Goal: Task Accomplishment & Management: Complete application form

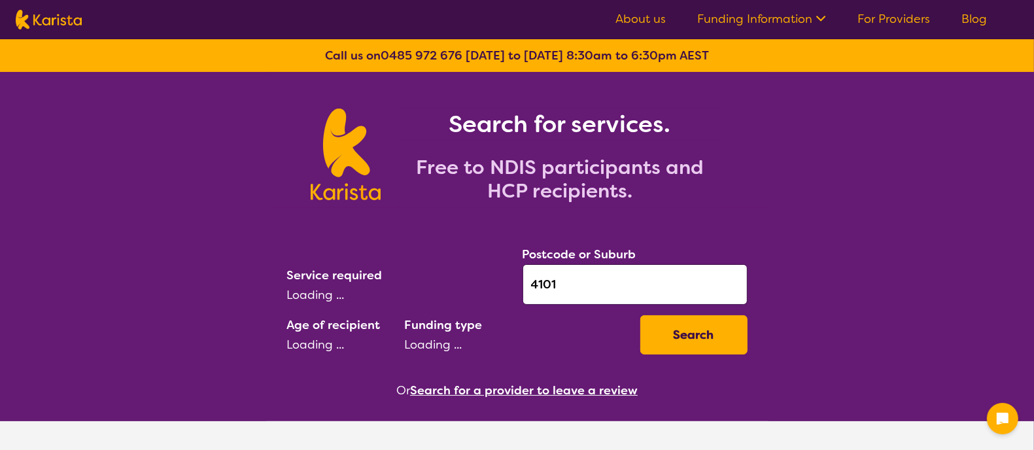
select select "AD"
select select "NDIS"
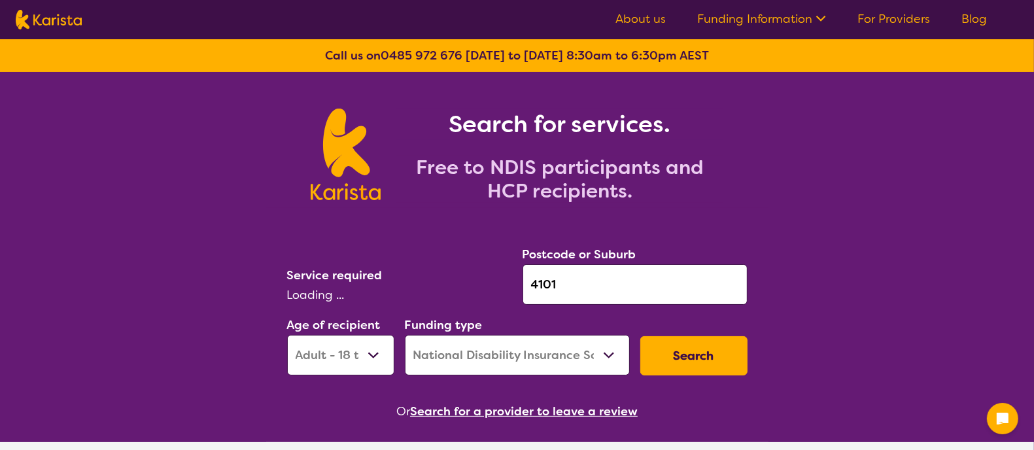
select select "Psychology"
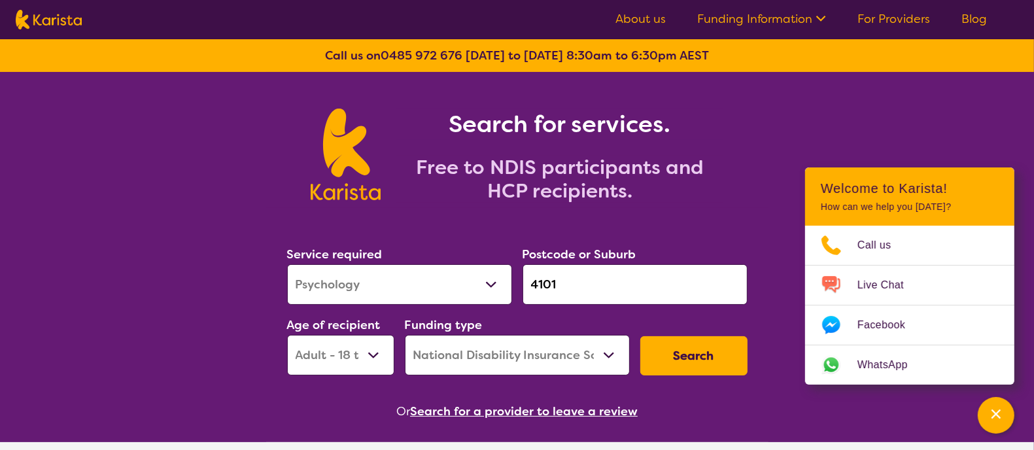
click at [685, 344] on button "Search" at bounding box center [693, 355] width 107 height 39
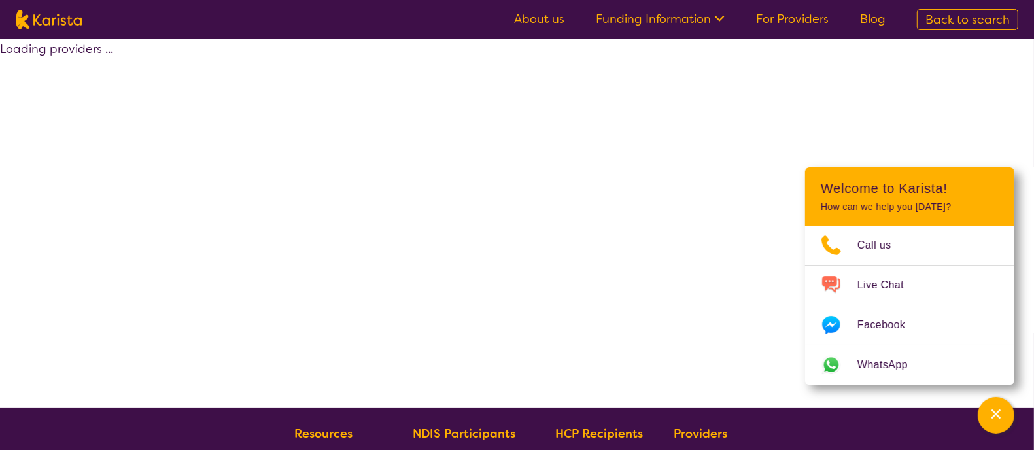
select select "by_score"
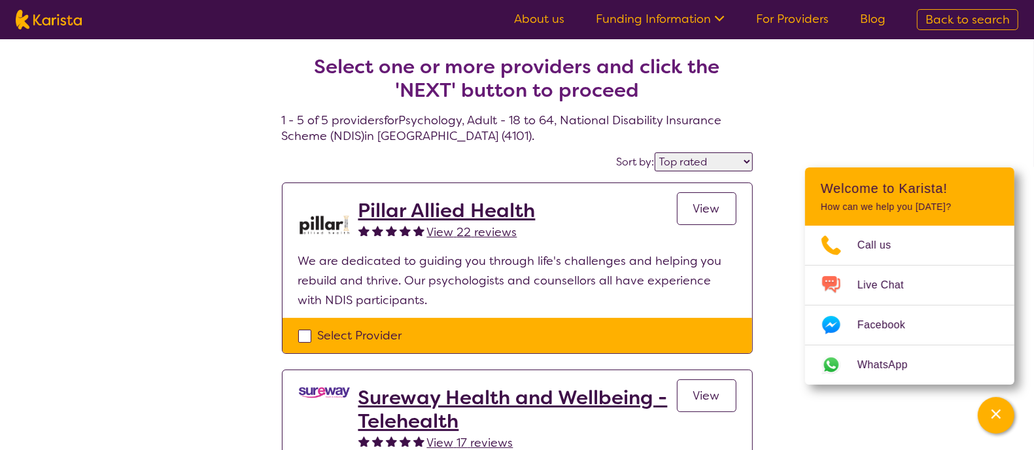
click at [306, 341] on div "Select Provider" at bounding box center [517, 336] width 438 height 20
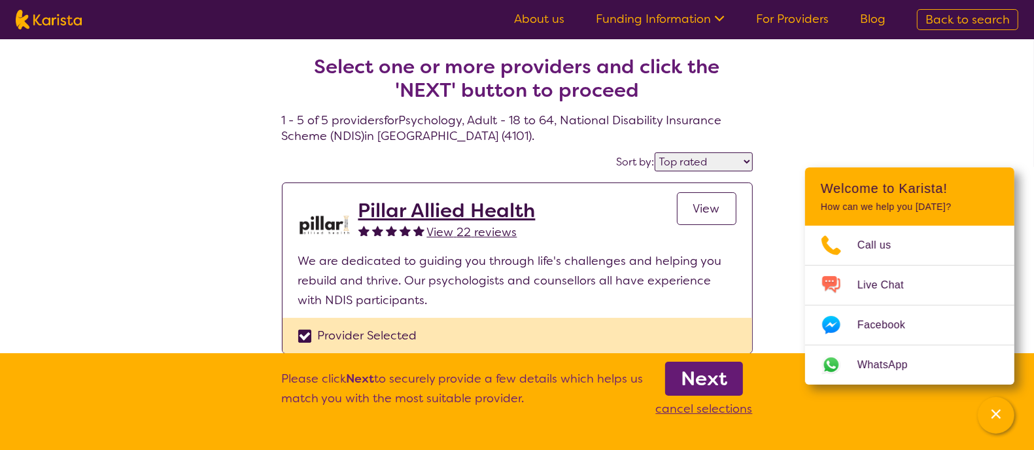
checkbox input "true"
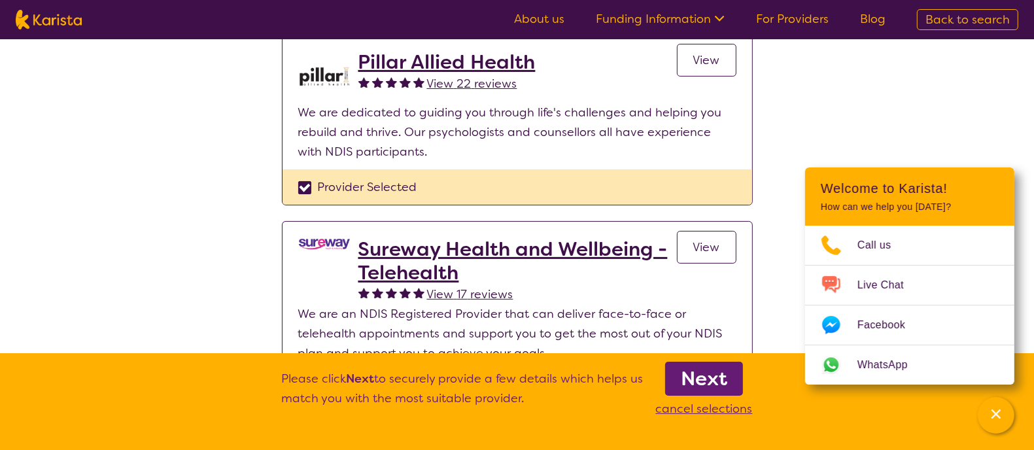
scroll to position [171, 0]
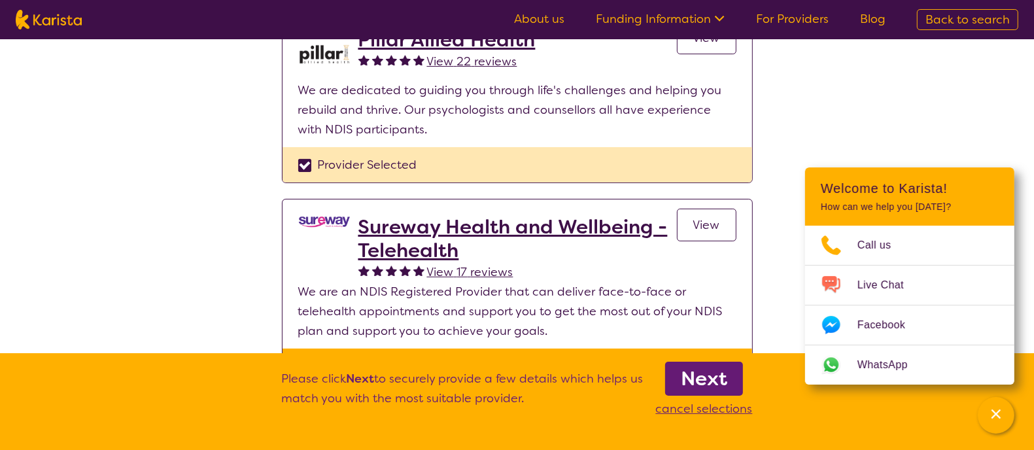
click at [698, 372] on b "Next" at bounding box center [704, 379] width 46 height 26
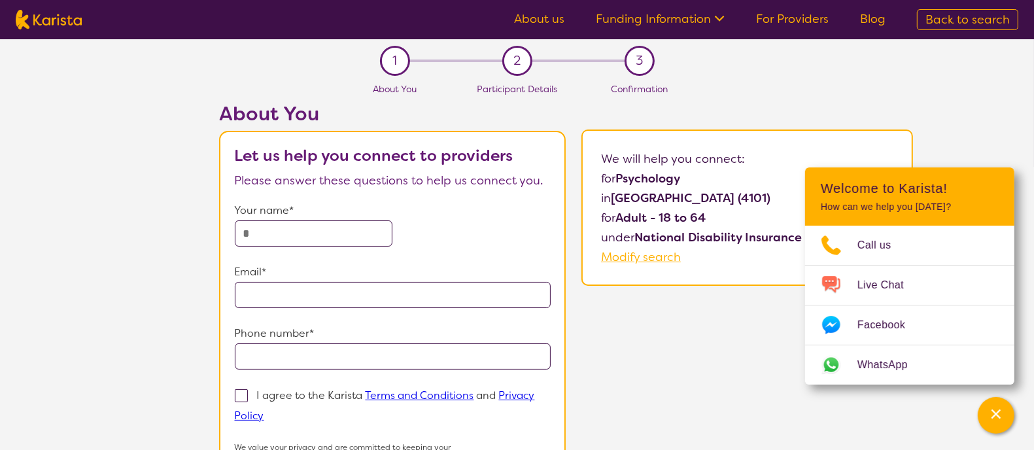
click at [347, 228] on input "text" at bounding box center [314, 233] width 158 height 26
type input "*"
click at [372, 285] on input "email" at bounding box center [393, 295] width 317 height 26
type input "**********"
click at [407, 356] on input "tel" at bounding box center [393, 356] width 317 height 26
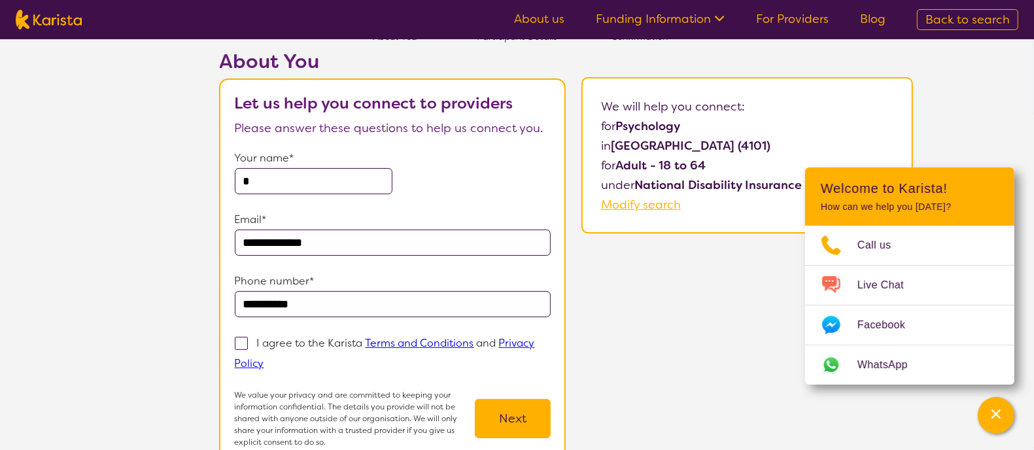
scroll to position [65, 0]
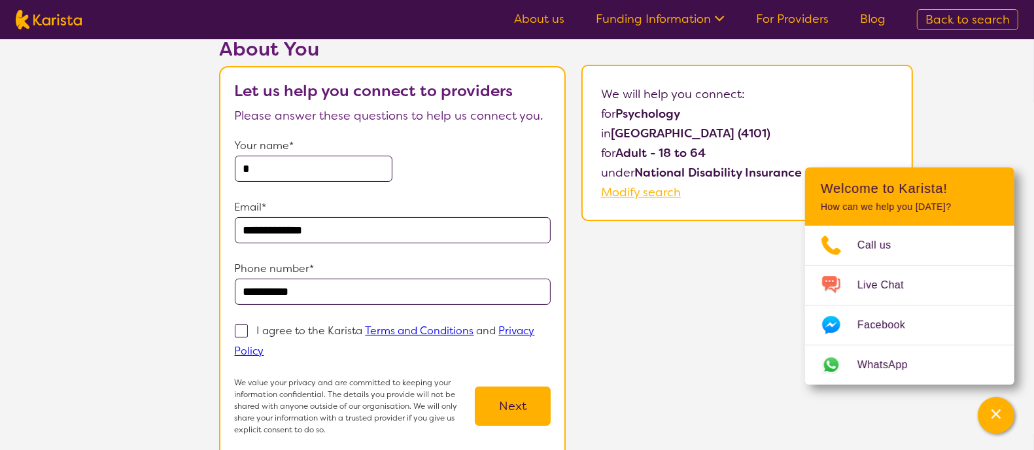
type input "**********"
click at [295, 334] on p "I agree to the Karista Terms and Conditions and Privacy Policy" at bounding box center [385, 341] width 300 height 34
click at [273, 346] on input "I agree to the Karista Terms and Conditions and Privacy Policy" at bounding box center [268, 350] width 9 height 9
checkbox input "true"
click at [532, 413] on button "Next" at bounding box center [513, 406] width 76 height 39
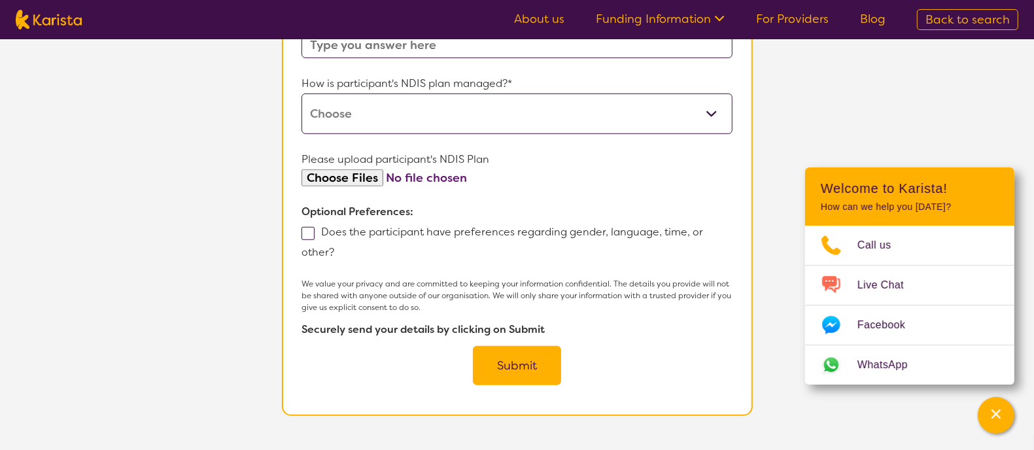
scroll to position [730, 0]
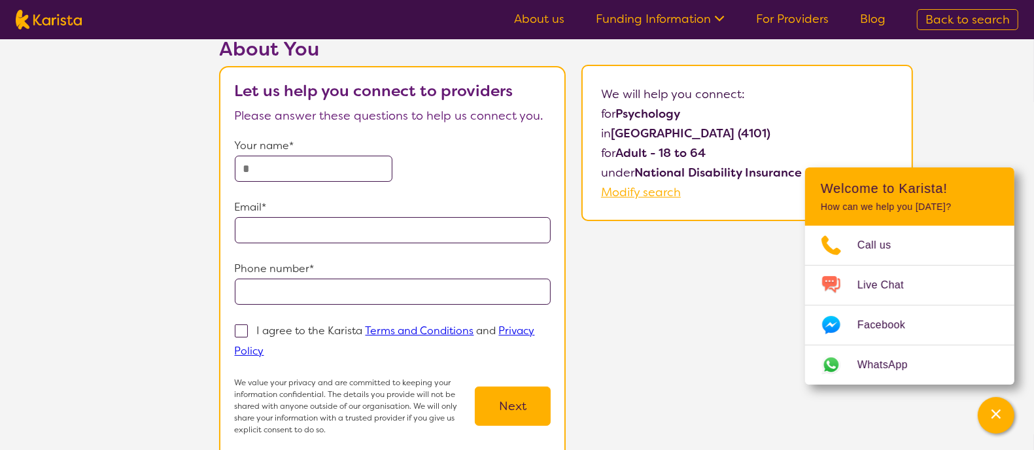
scroll to position [171, 0]
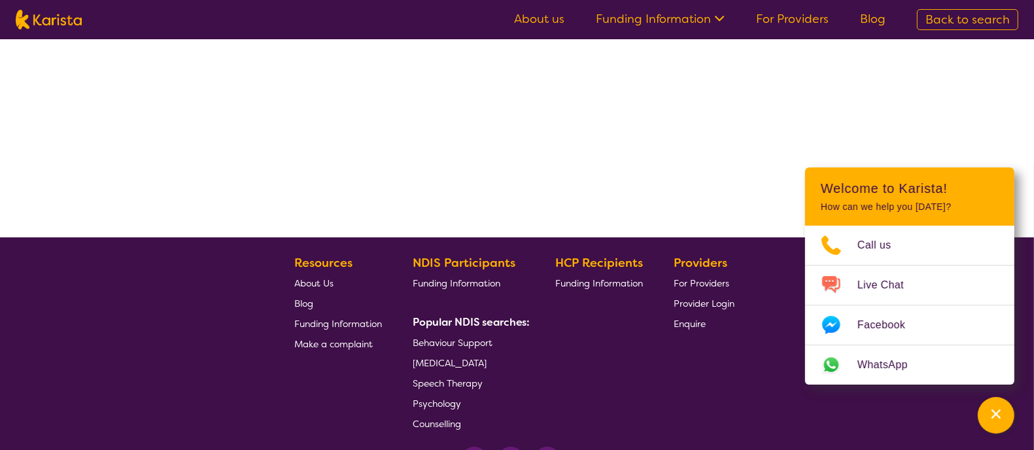
select select "by_score"
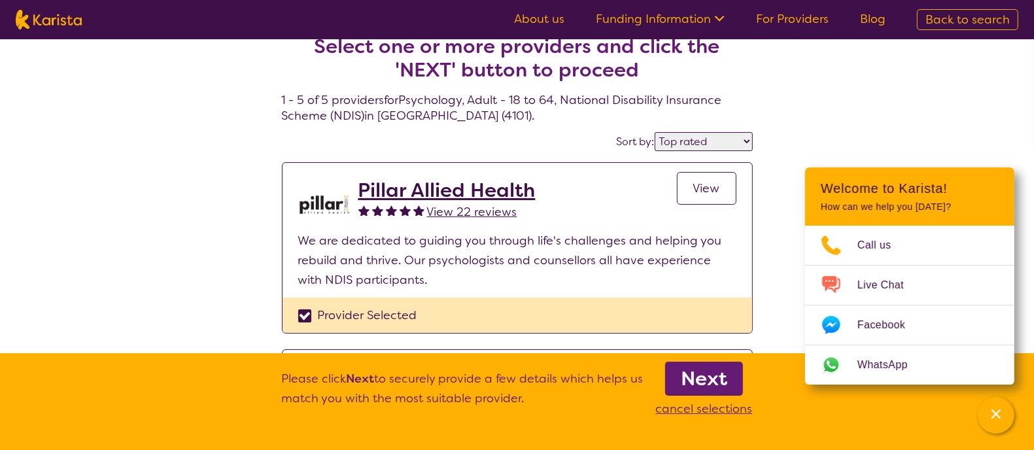
scroll to position [18, 0]
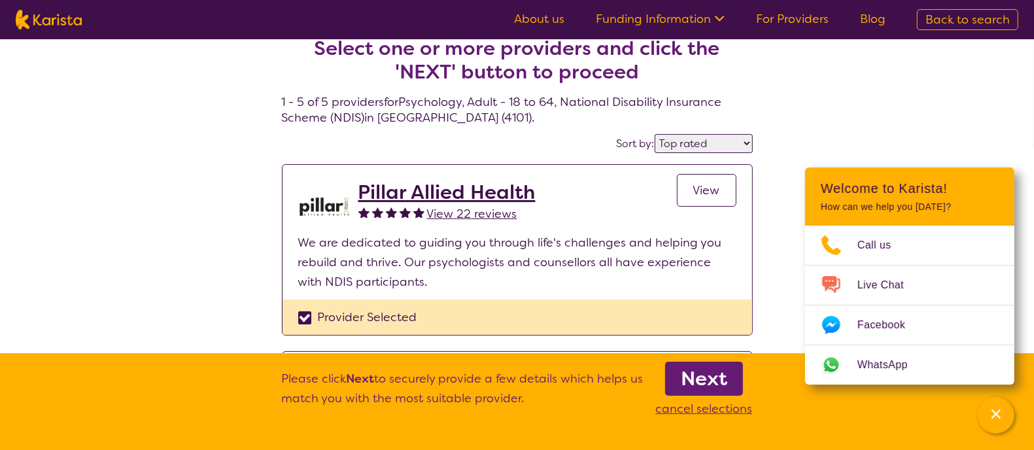
click at [481, 196] on h2 "Pillar Allied Health" at bounding box center [446, 193] width 177 height 24
